Goal: Information Seeking & Learning: Learn about a topic

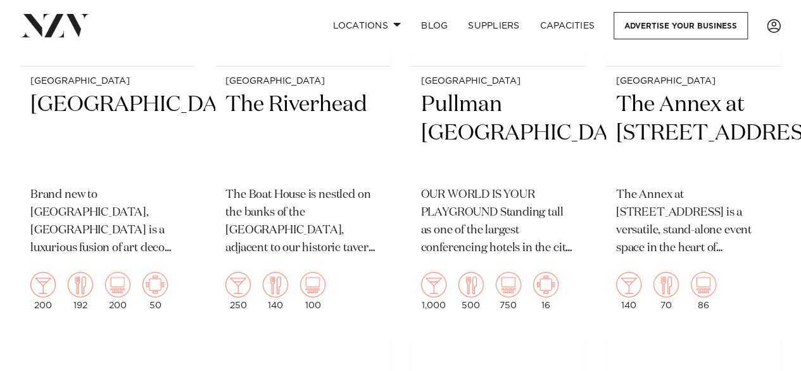
scroll to position [1783, 0]
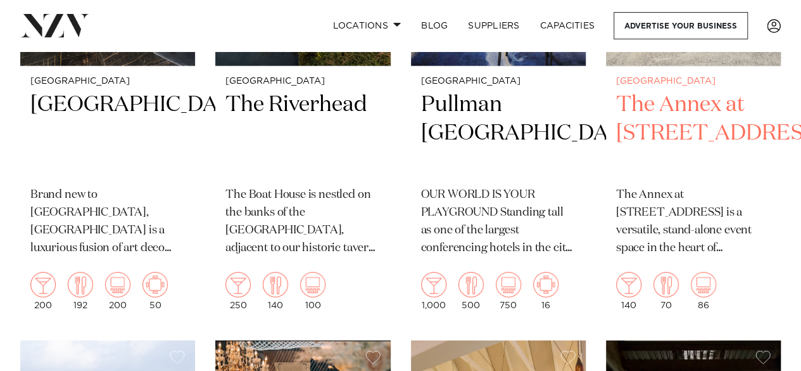
click at [666, 272] on img at bounding box center [666, 284] width 25 height 25
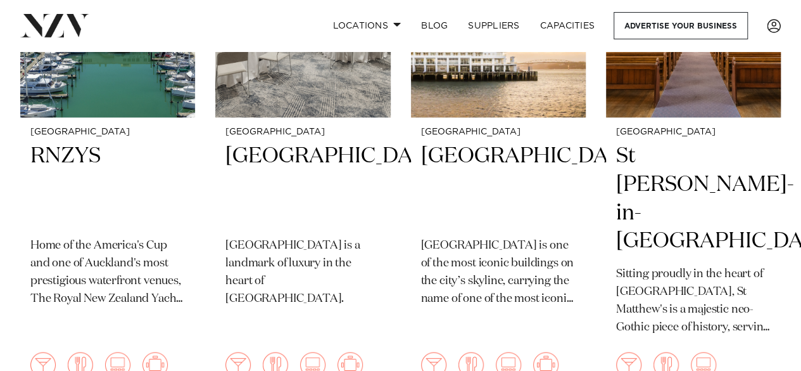
scroll to position [689, 0]
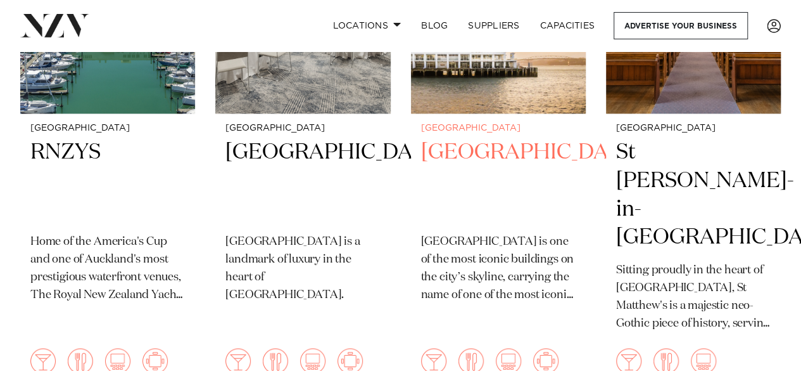
click at [471, 348] on img at bounding box center [471, 360] width 25 height 25
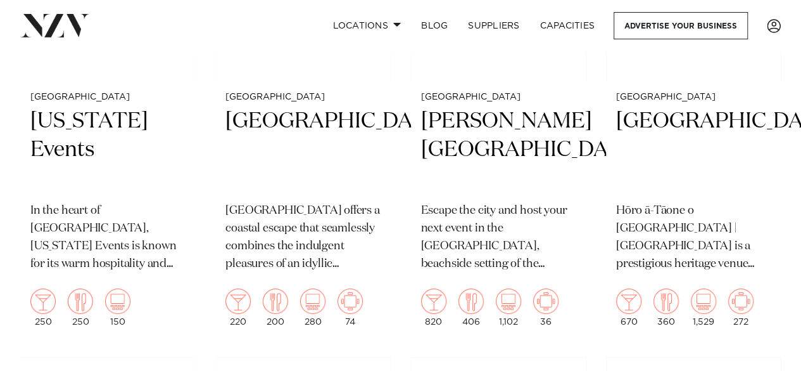
scroll to position [4852, 0]
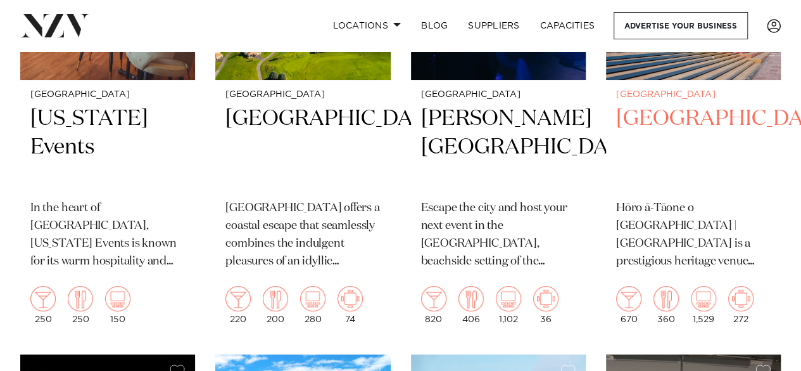
click at [644, 105] on h2 "Auckland Town Hall" at bounding box center [693, 148] width 155 height 86
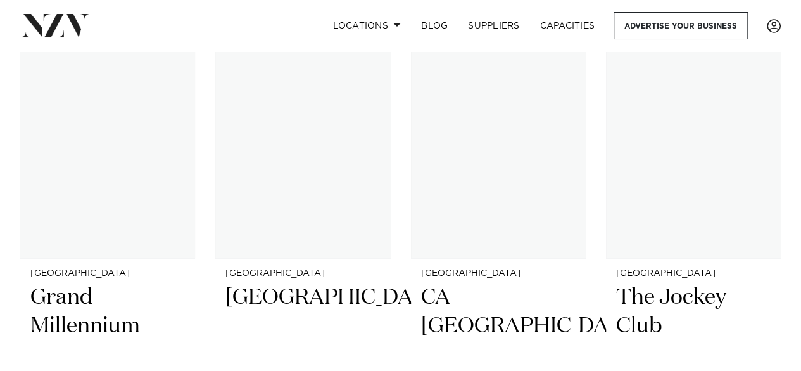
scroll to position [8748, 0]
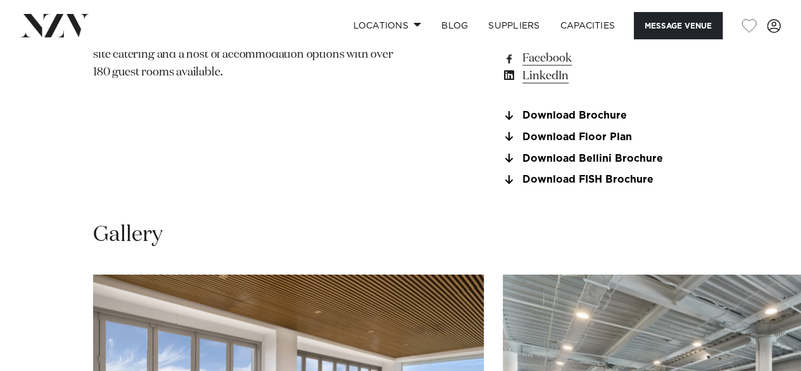
scroll to position [999, 0]
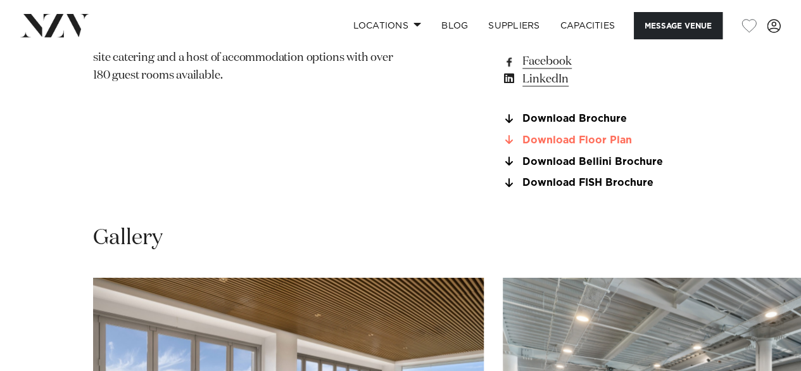
click at [613, 136] on link "Download Floor Plan" at bounding box center [605, 139] width 207 height 11
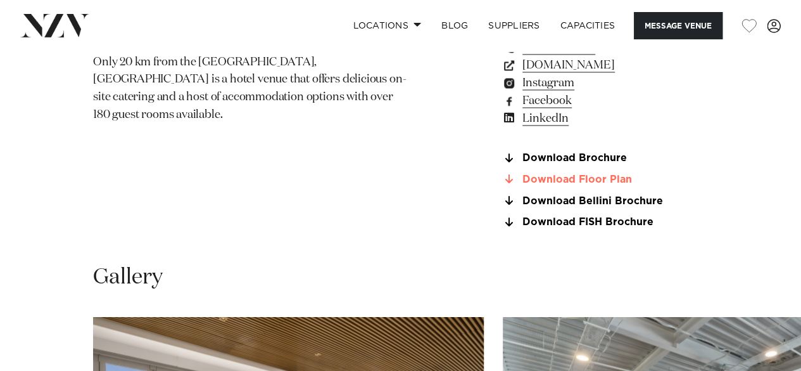
scroll to position [955, 0]
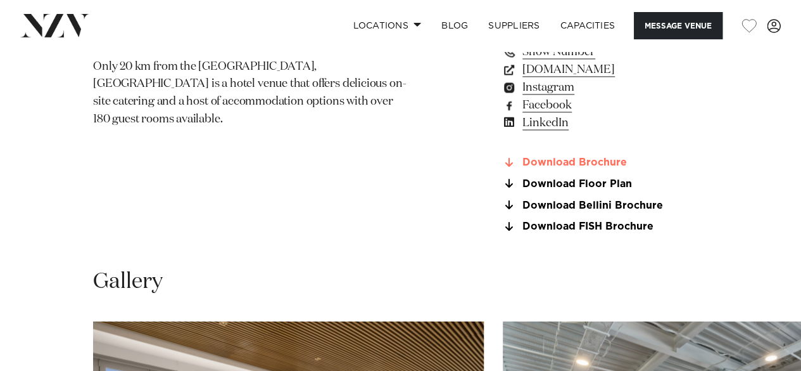
click at [609, 157] on link "Download Brochure" at bounding box center [605, 162] width 207 height 11
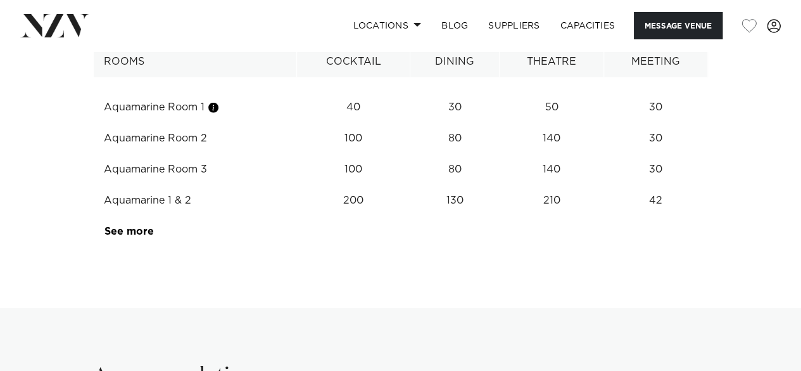
scroll to position [1682, 0]
click at [122, 229] on link "See more" at bounding box center [154, 231] width 99 height 10
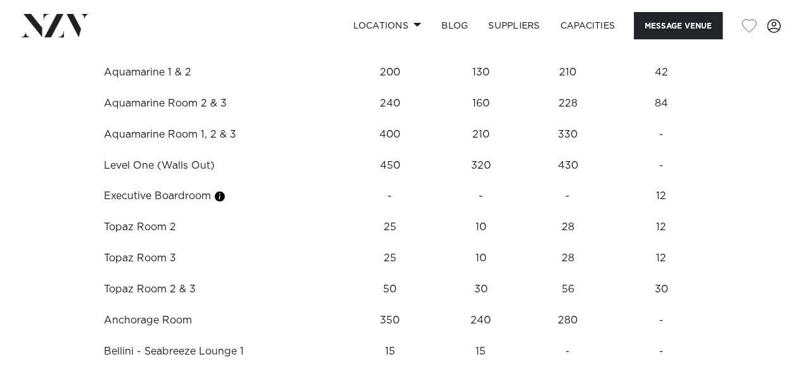
scroll to position [1807, 0]
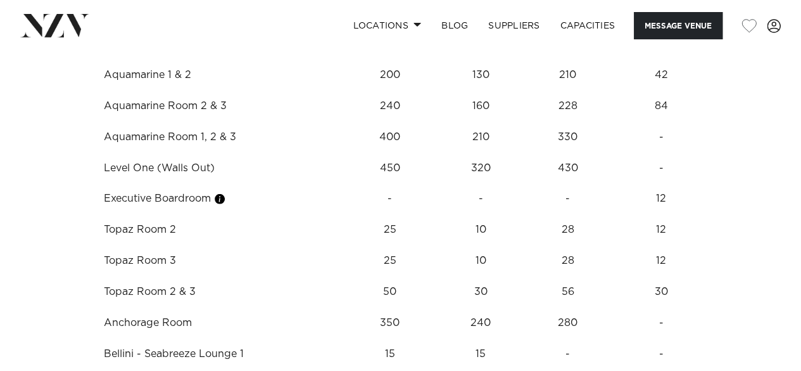
click at [186, 170] on td "Level One (Walls Out)" at bounding box center [217, 168] width 246 height 31
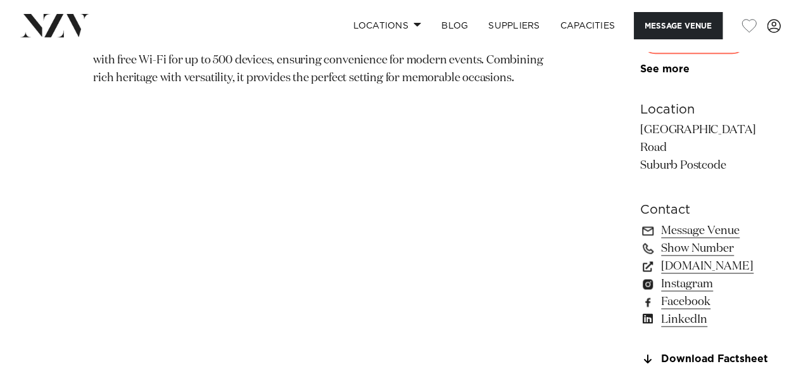
scroll to position [806, 0]
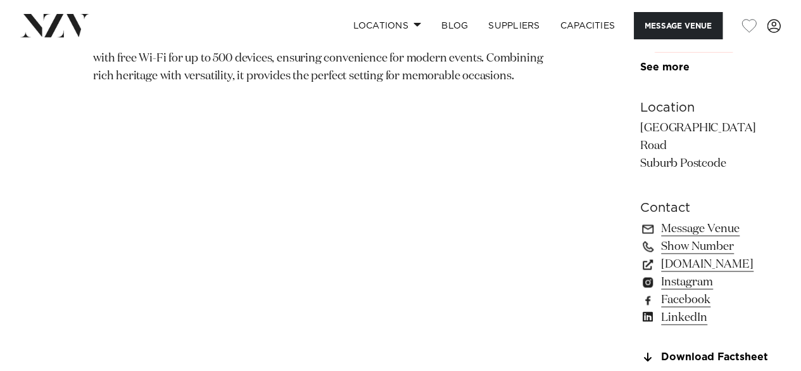
click at [640, 370] on link "Download Floorplan" at bounding box center [708, 377] width 137 height 11
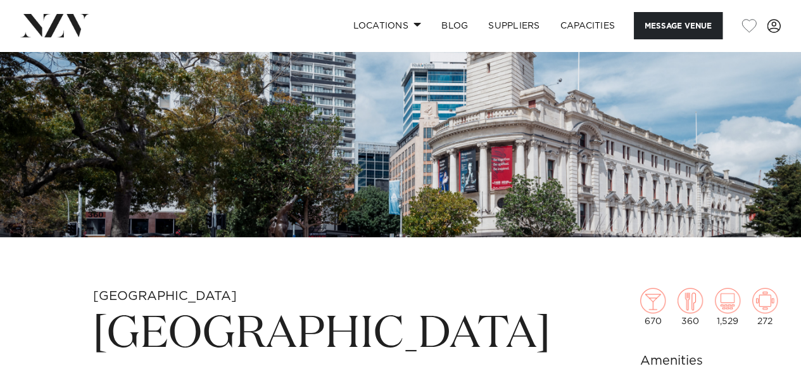
scroll to position [178, 0]
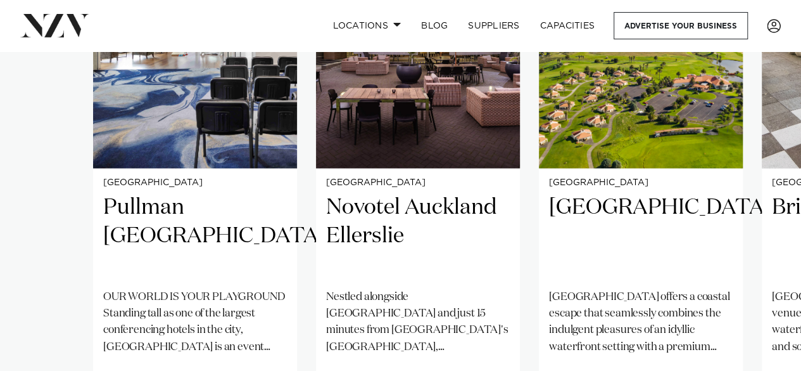
scroll to position [1005, 0]
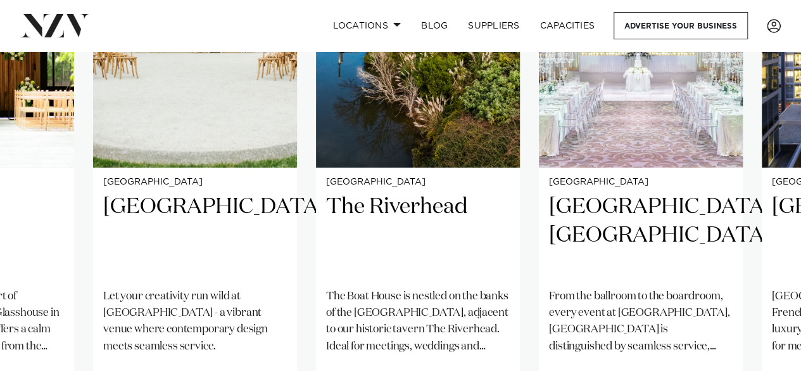
click at [652, 192] on h2 "[GEOGRAPHIC_DATA], [GEOGRAPHIC_DATA]" at bounding box center [641, 235] width 184 height 86
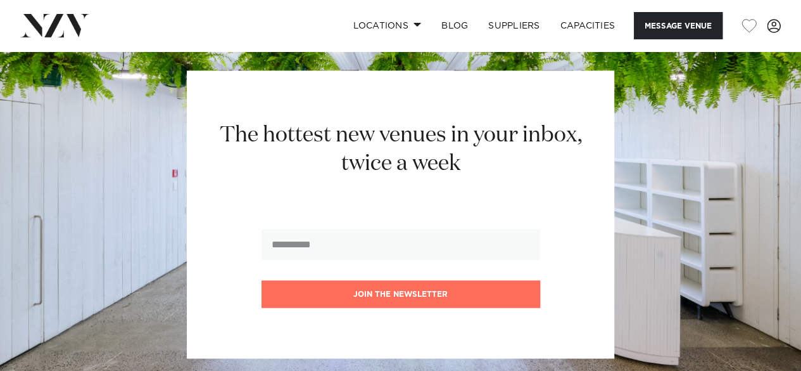
scroll to position [3346, 0]
